Goal: Transaction & Acquisition: Purchase product/service

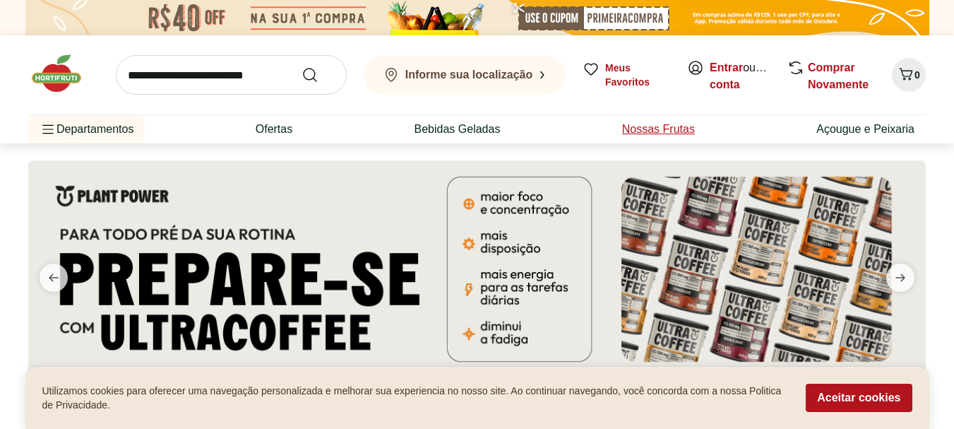
click at [673, 133] on link "Nossas Frutas" at bounding box center [658, 129] width 73 height 17
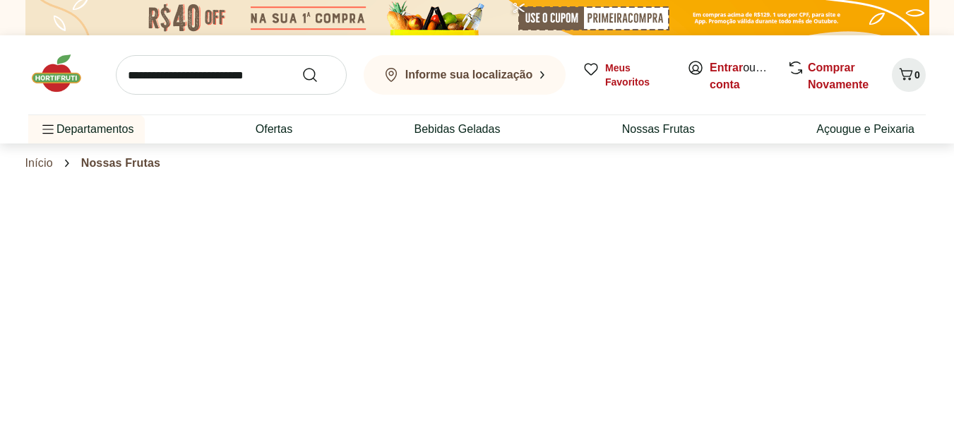
select select "**********"
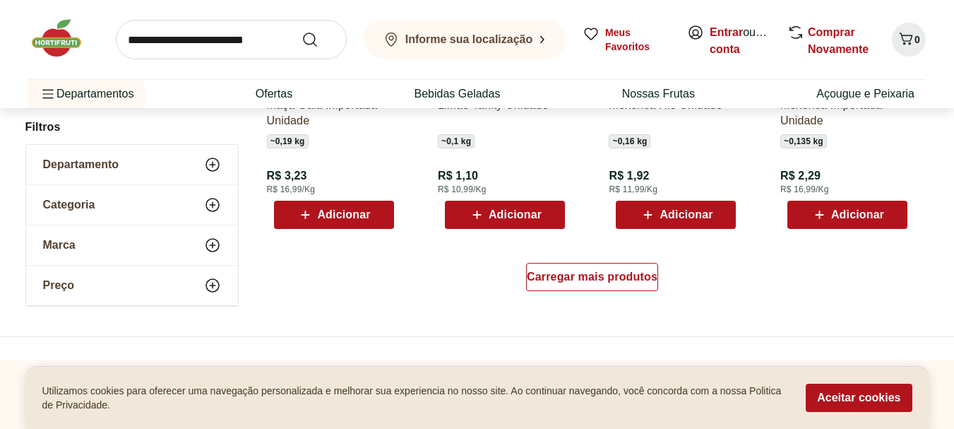
scroll to position [989, 0]
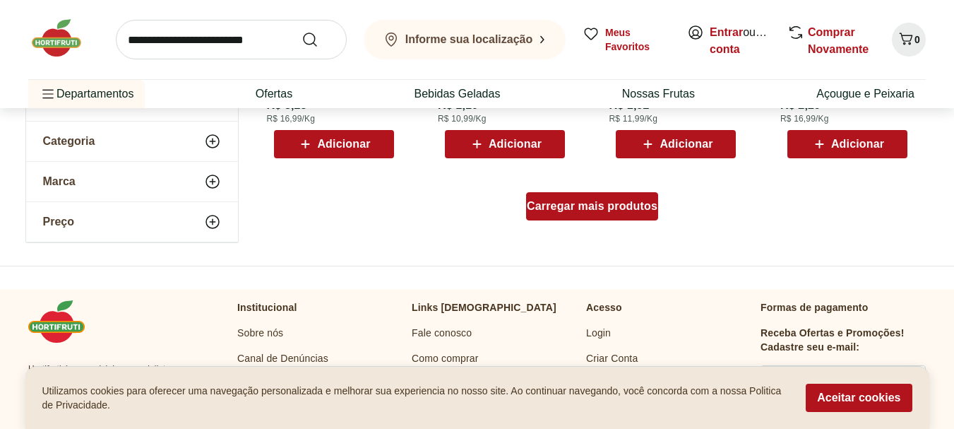
click at [631, 202] on span "Carregar mais produtos" at bounding box center [592, 206] width 131 height 11
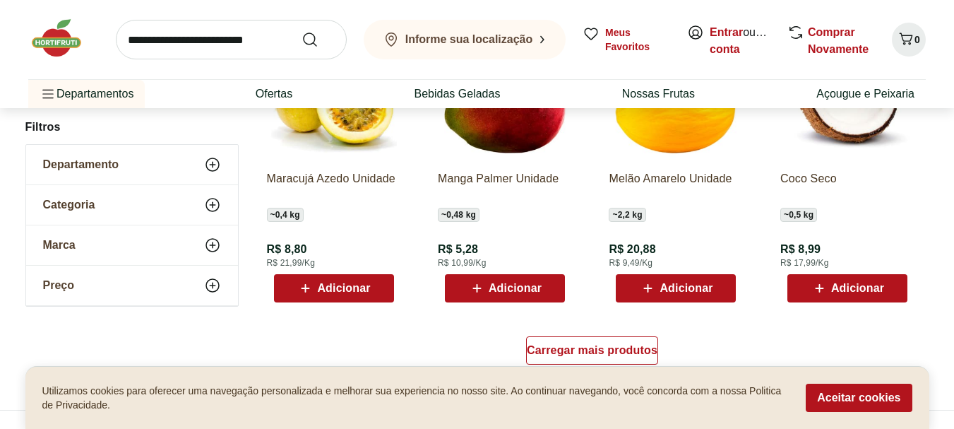
scroll to position [1836, 0]
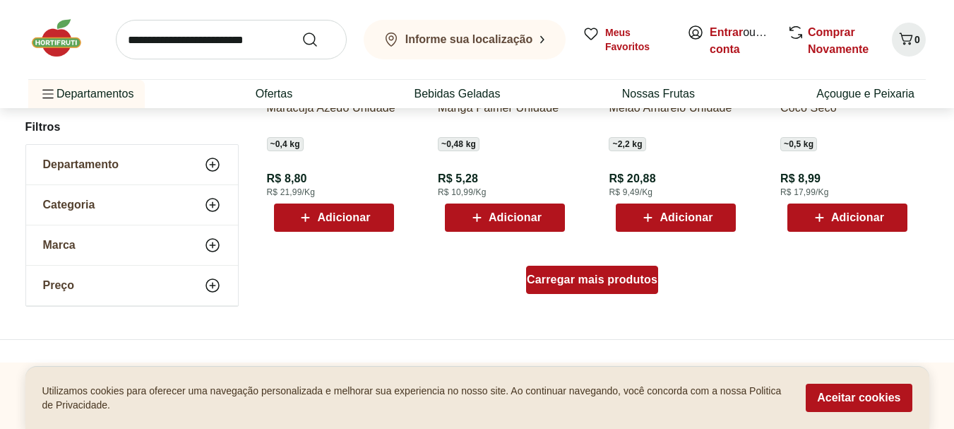
click at [590, 278] on span "Carregar mais produtos" at bounding box center [592, 279] width 131 height 11
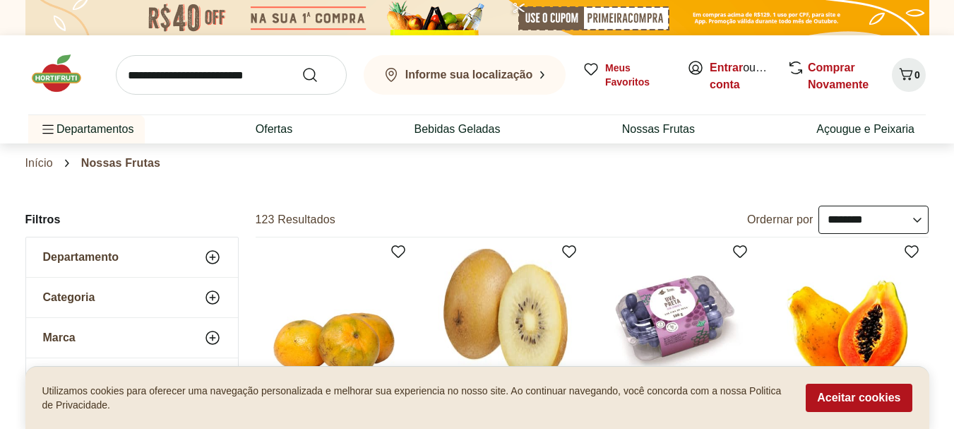
scroll to position [212, 0]
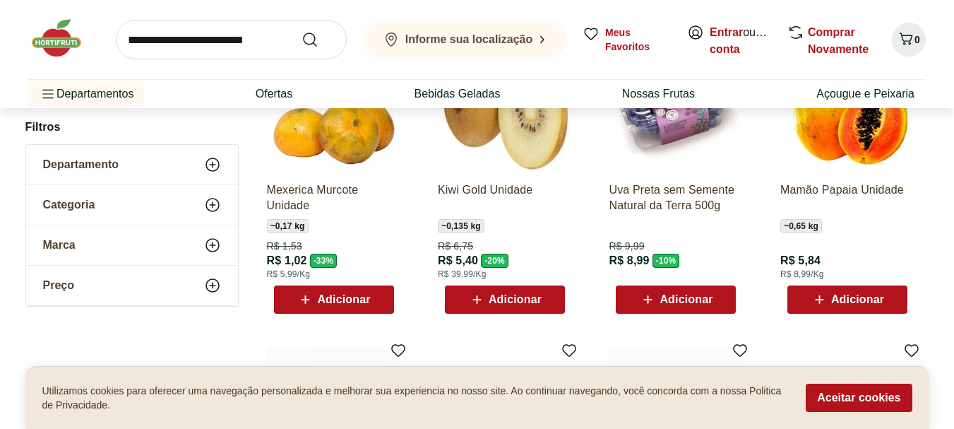
click at [877, 299] on span "Adicionar" at bounding box center [857, 299] width 53 height 11
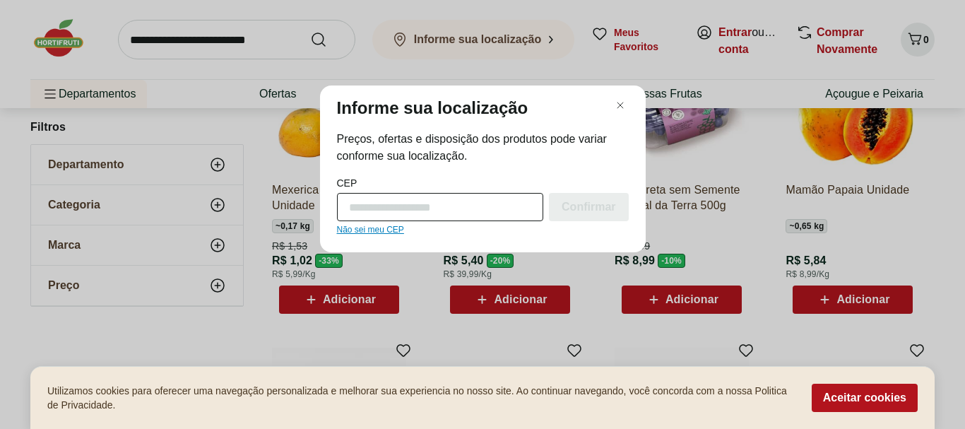
click at [402, 214] on input "CEP" at bounding box center [440, 207] width 207 height 28
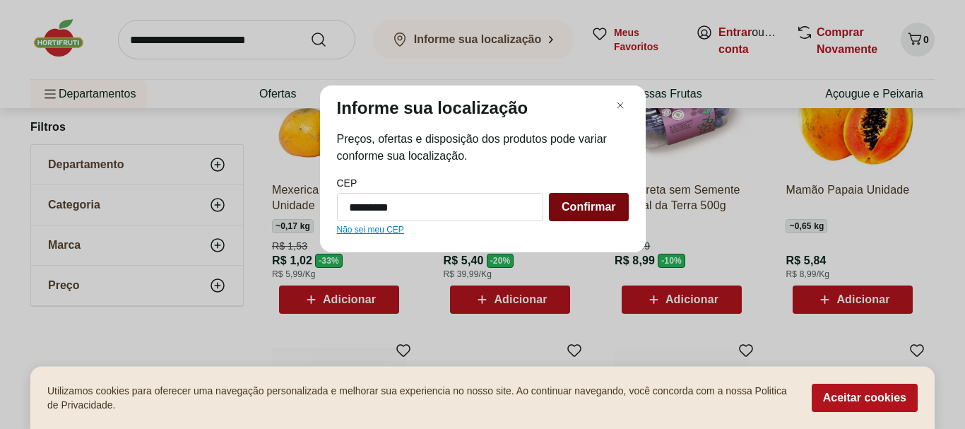
type input "*********"
click at [564, 206] on span "Confirmar" at bounding box center [588, 206] width 54 height 11
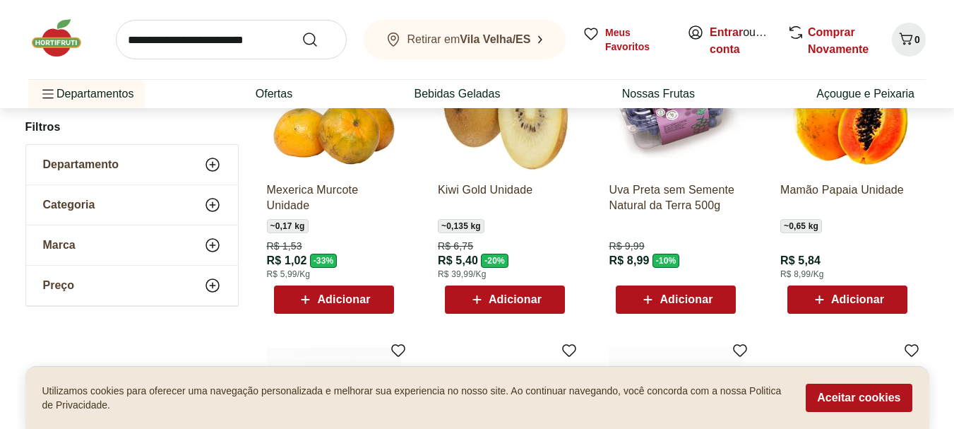
click at [504, 47] on div "Retirar em [GEOGRAPHIC_DATA]/ES" at bounding box center [458, 39] width 146 height 17
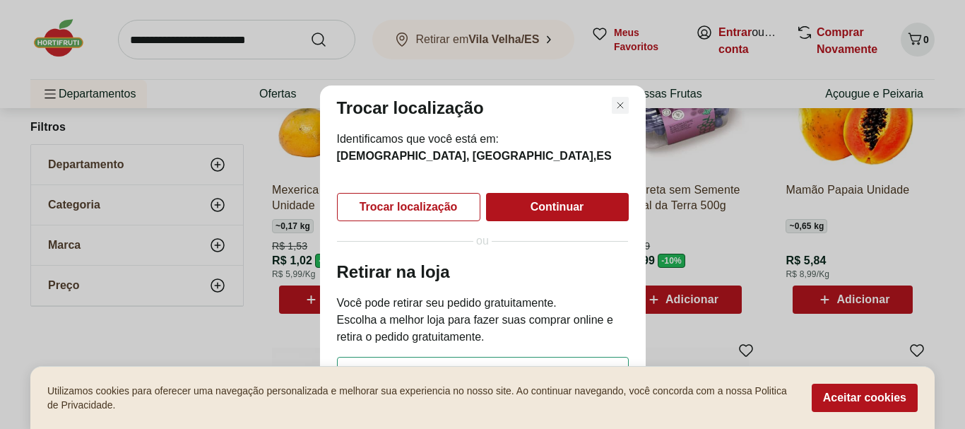
click at [619, 112] on icon "Fechar modal de regionalização" at bounding box center [620, 105] width 17 height 17
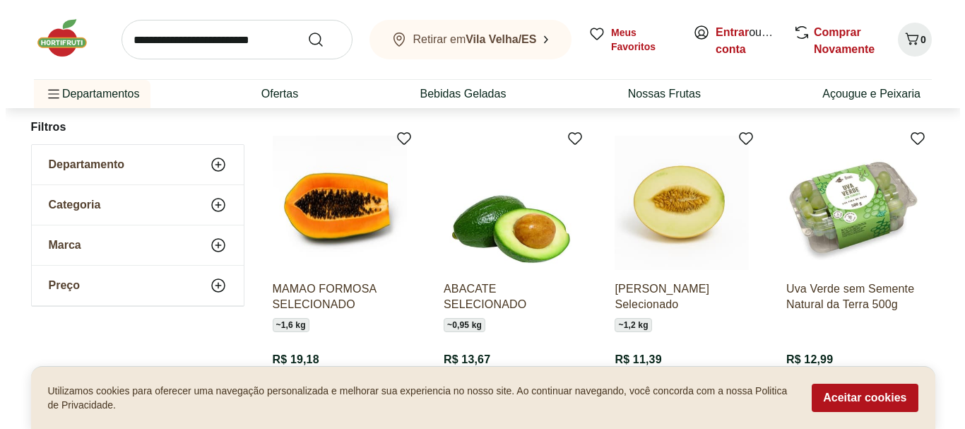
scroll to position [494, 0]
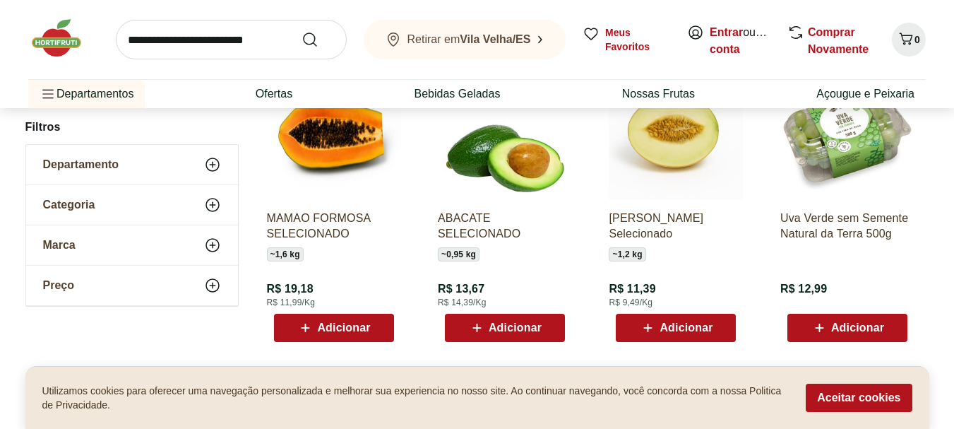
click at [364, 20] on button "Retirar em [GEOGRAPHIC_DATA]/ES" at bounding box center [465, 40] width 202 height 40
